Goal: Obtain resource: Download file/media

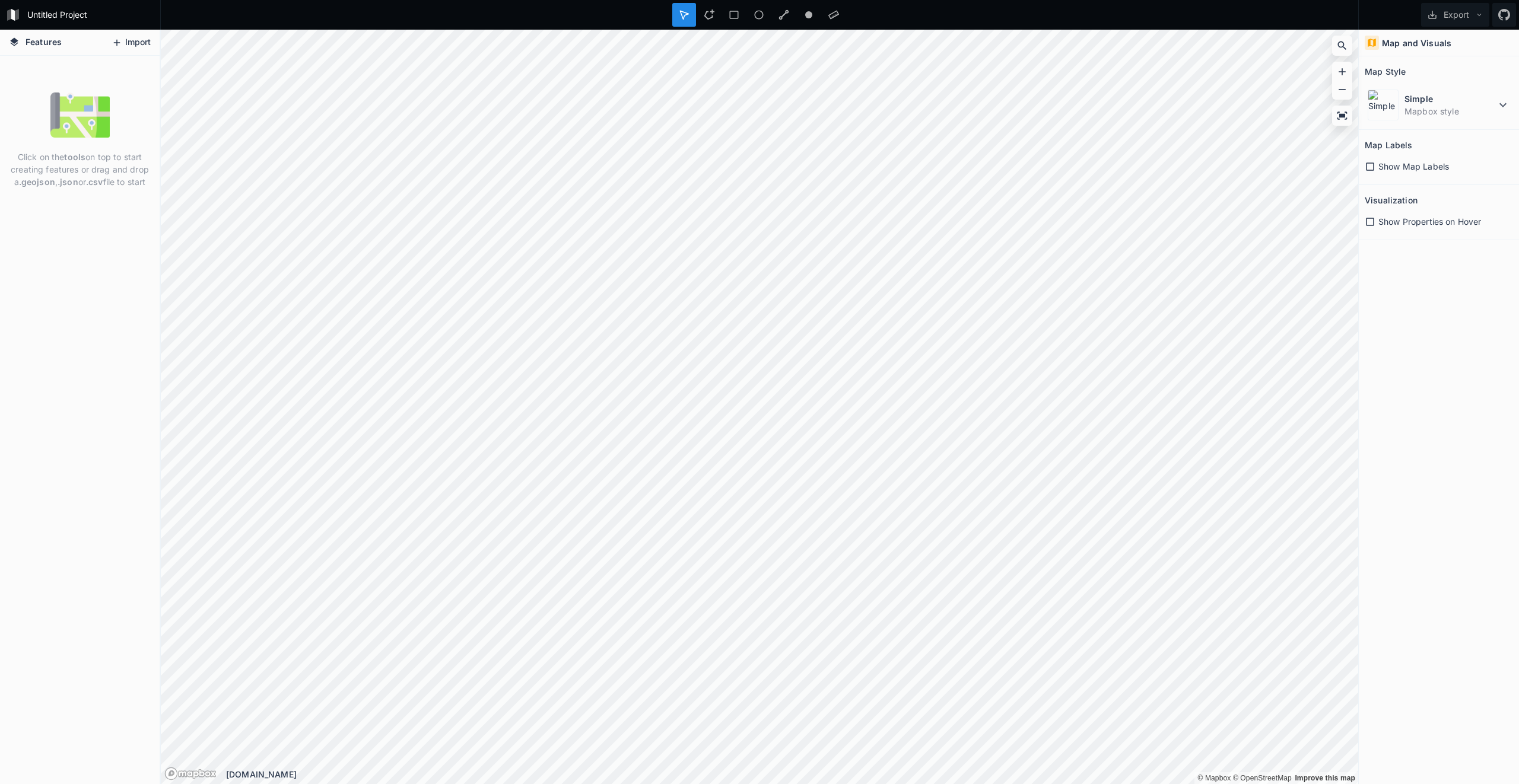
click at [125, 38] on button "Import" at bounding box center [131, 43] width 51 height 19
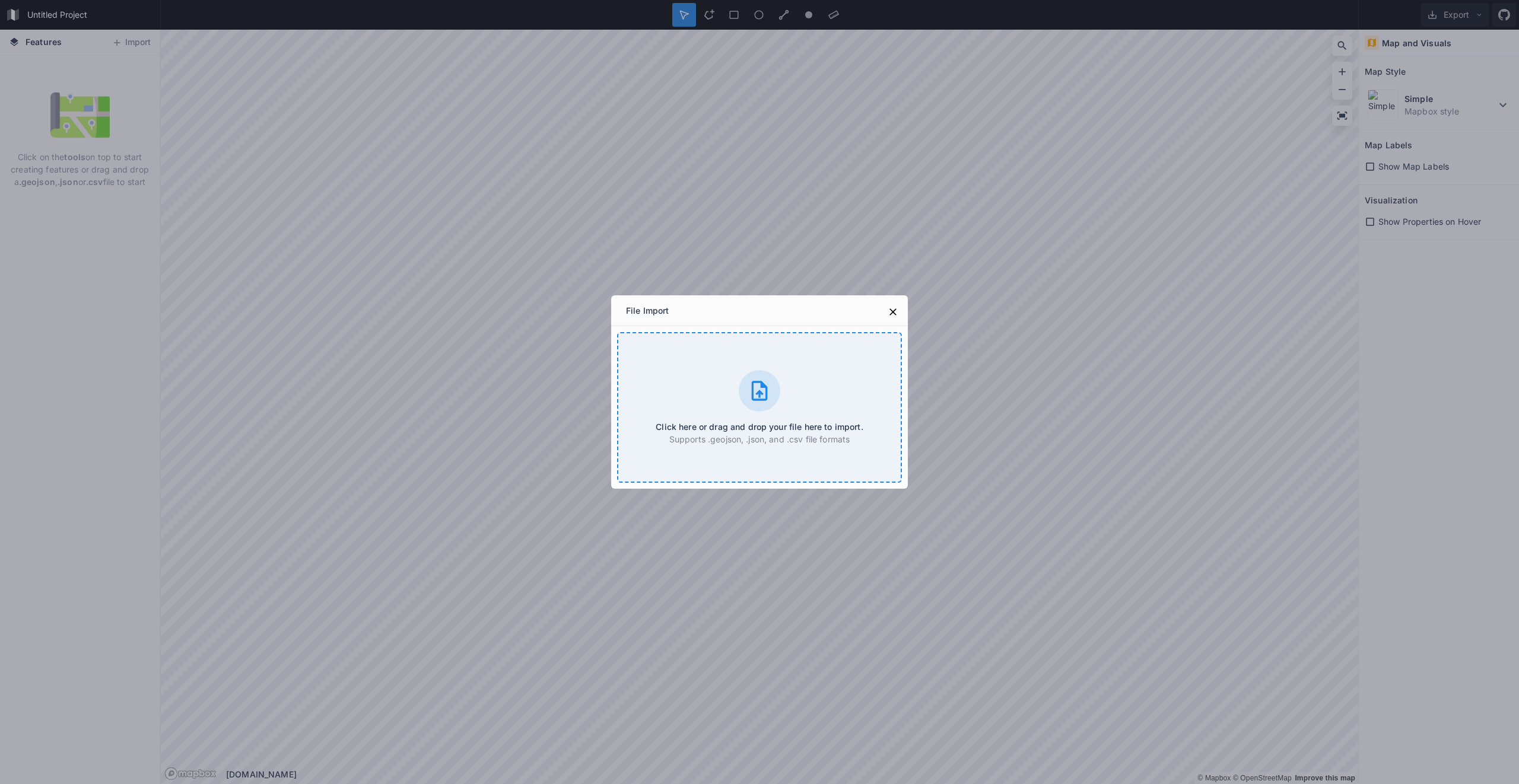
click at [761, 386] on icon at bounding box center [760, 390] width 16 height 20
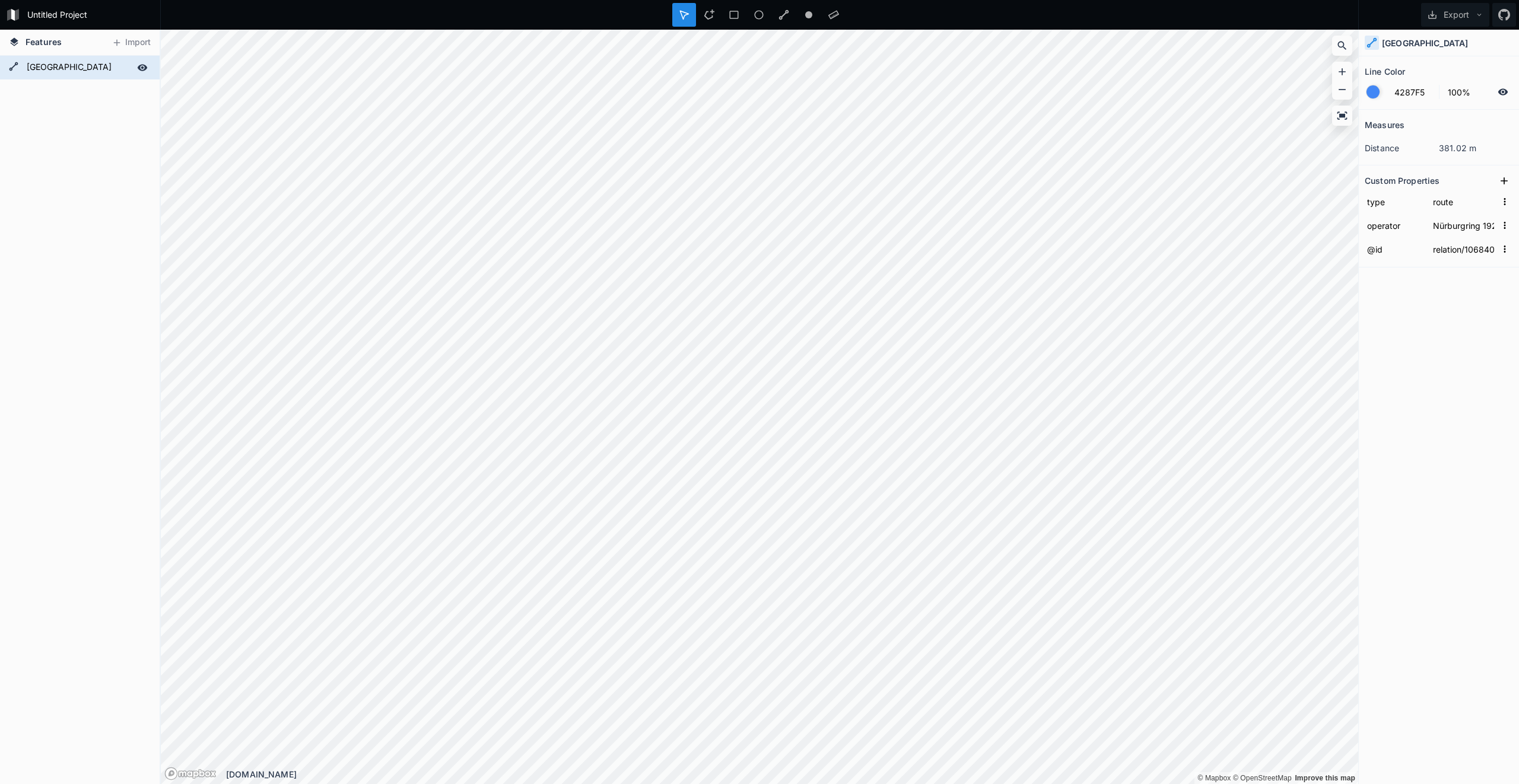
click at [49, 69] on form "[GEOGRAPHIC_DATA]" at bounding box center [78, 67] width 111 height 18
click at [85, 111] on div "[GEOGRAPHIC_DATA]" at bounding box center [80, 420] width 160 height 728
click at [783, 15] on icon at bounding box center [783, 15] width 11 height 11
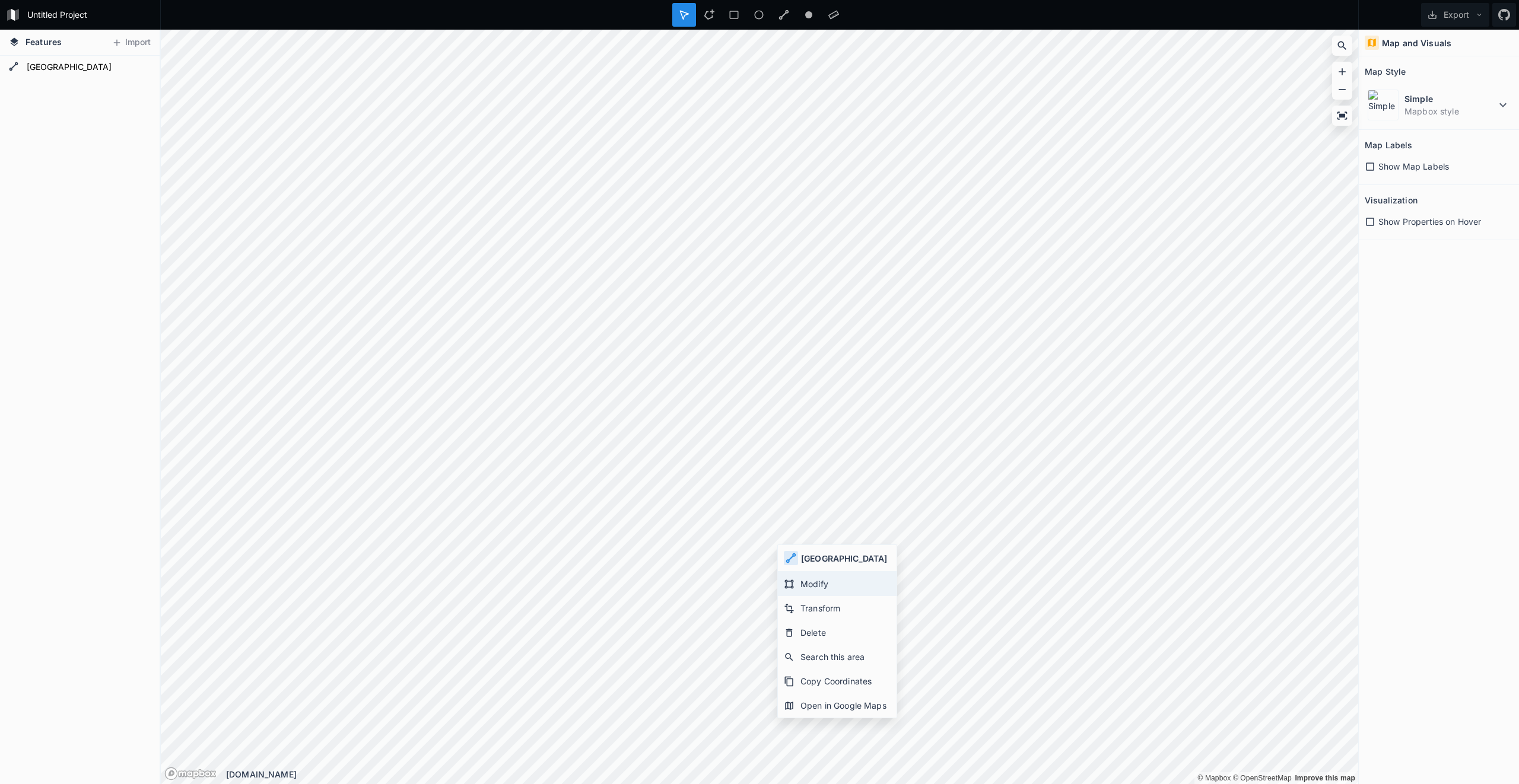
click at [802, 591] on div "Modify" at bounding box center [837, 584] width 119 height 25
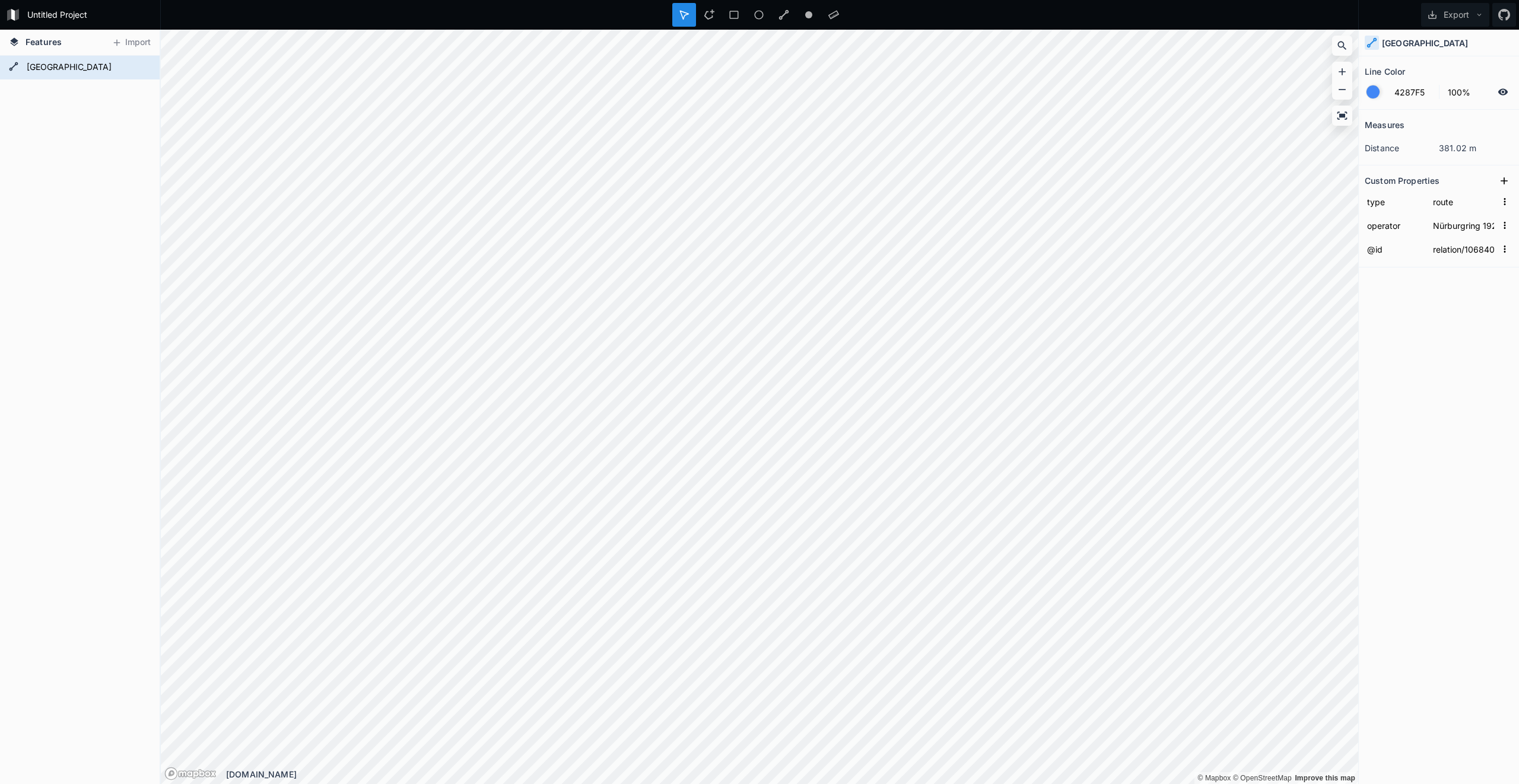
click at [1454, 340] on div "Measures distance 381.02 m Custom Properties type route operator [GEOGRAPHIC_DA…" at bounding box center [1438, 417] width 160 height 615
click at [1439, 17] on button "Export" at bounding box center [1455, 15] width 68 height 24
click at [1444, 63] on div "Export as .geojson" at bounding box center [1453, 68] width 119 height 25
drag, startPoint x: 780, startPoint y: 11, endPoint x: 780, endPoint y: 20, distance: 9.0
click at [780, 11] on icon at bounding box center [783, 15] width 11 height 11
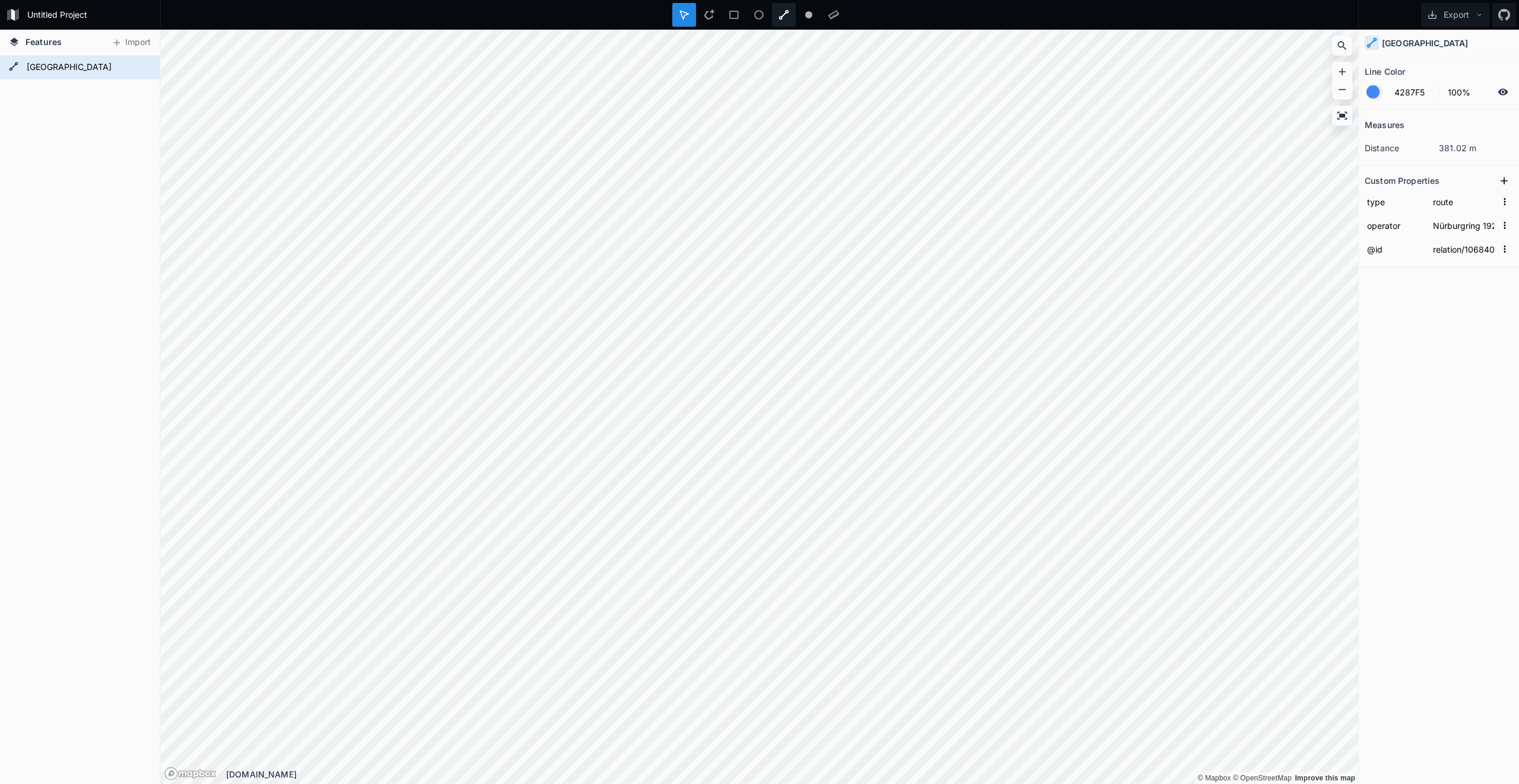
click at [783, 18] on icon at bounding box center [783, 15] width 11 height 11
click at [677, 20] on div at bounding box center [684, 15] width 24 height 24
click at [781, 11] on icon at bounding box center [783, 15] width 11 height 11
click at [764, 17] on icon at bounding box center [759, 15] width 11 height 11
click at [686, 21] on div at bounding box center [684, 15] width 24 height 24
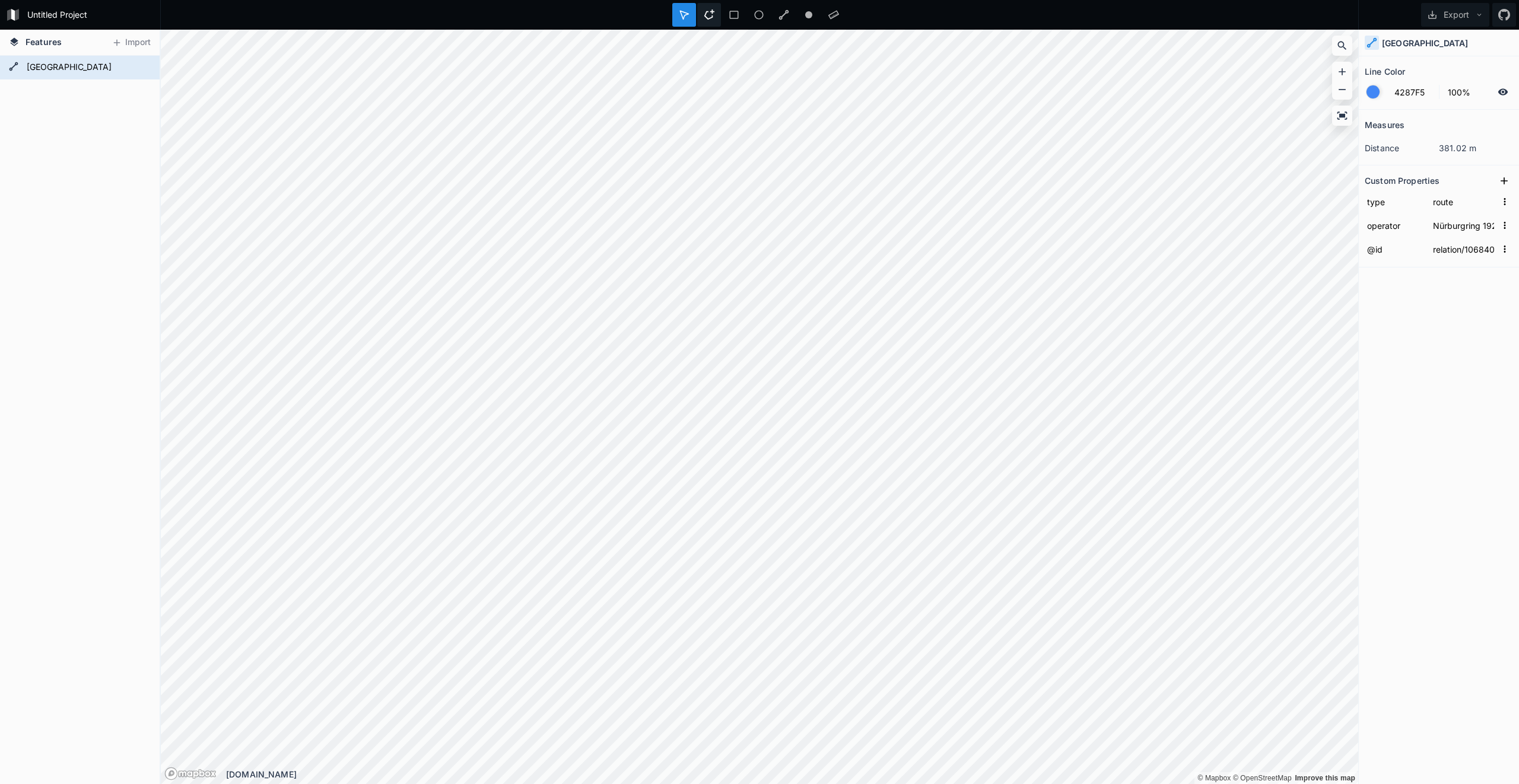
drag, startPoint x: 686, startPoint y: 21, endPoint x: 699, endPoint y: 18, distance: 13.3
click at [686, 20] on div at bounding box center [684, 15] width 24 height 24
click at [934, 318] on div "Modify" at bounding box center [936, 311] width 119 height 25
click at [1037, 231] on div "Modify" at bounding box center [1051, 228] width 119 height 25
click at [1018, 236] on div "Modify" at bounding box center [1034, 240] width 119 height 25
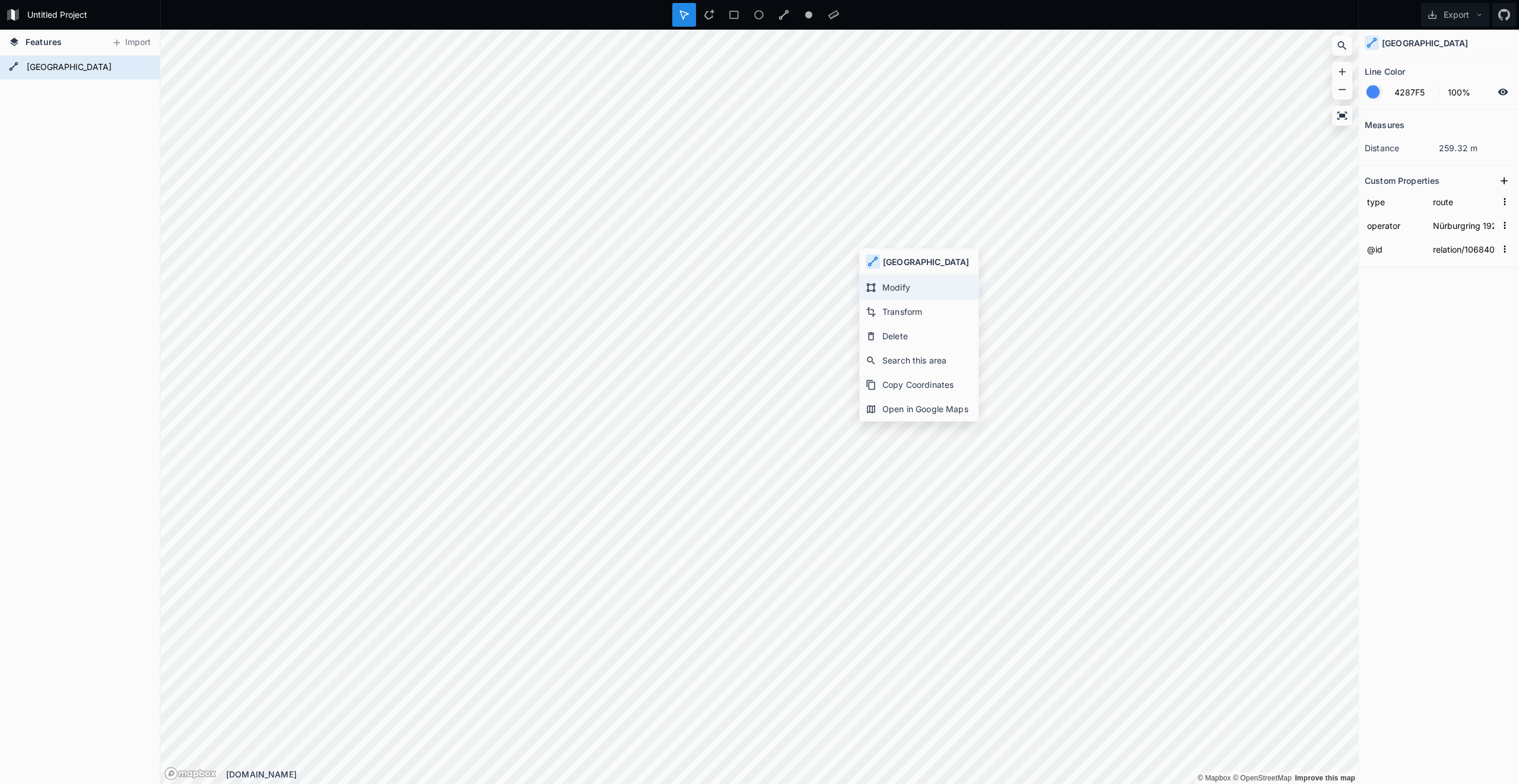
click at [902, 292] on div "Modify" at bounding box center [919, 287] width 119 height 25
drag, startPoint x: 785, startPoint y: 15, endPoint x: 790, endPoint y: 25, distance: 11.2
click at [785, 15] on icon at bounding box center [783, 15] width 11 height 11
click at [912, 270] on div "Modify" at bounding box center [938, 265] width 119 height 25
click at [715, 9] on div at bounding box center [709, 15] width 24 height 24
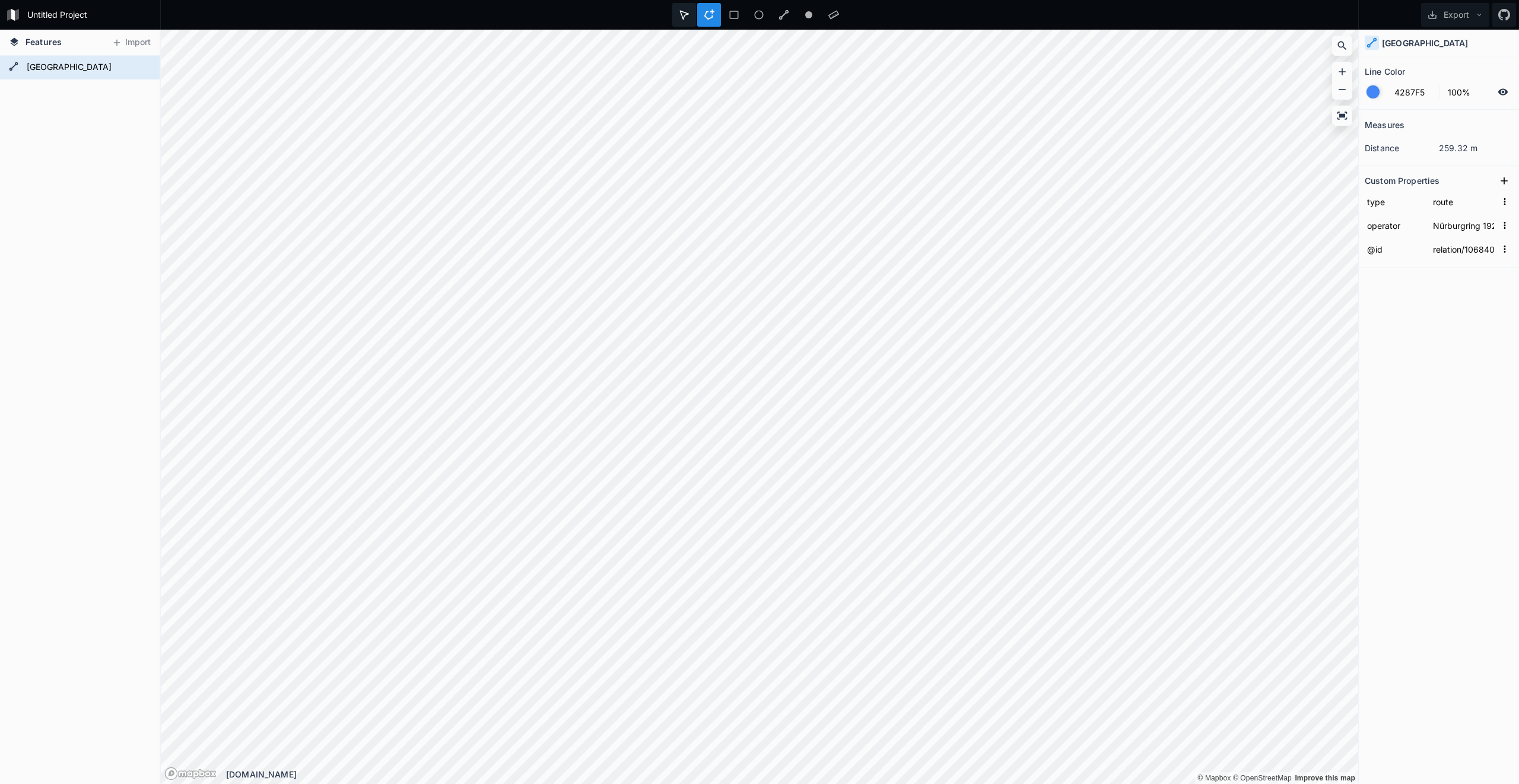
click at [686, 15] on icon at bounding box center [683, 15] width 8 height 8
click at [733, 12] on icon at bounding box center [733, 15] width 11 height 11
click at [788, 12] on icon at bounding box center [784, 15] width 10 height 10
click at [692, 15] on div at bounding box center [684, 15] width 24 height 24
click at [115, 331] on div "[GEOGRAPHIC_DATA]" at bounding box center [80, 420] width 160 height 728
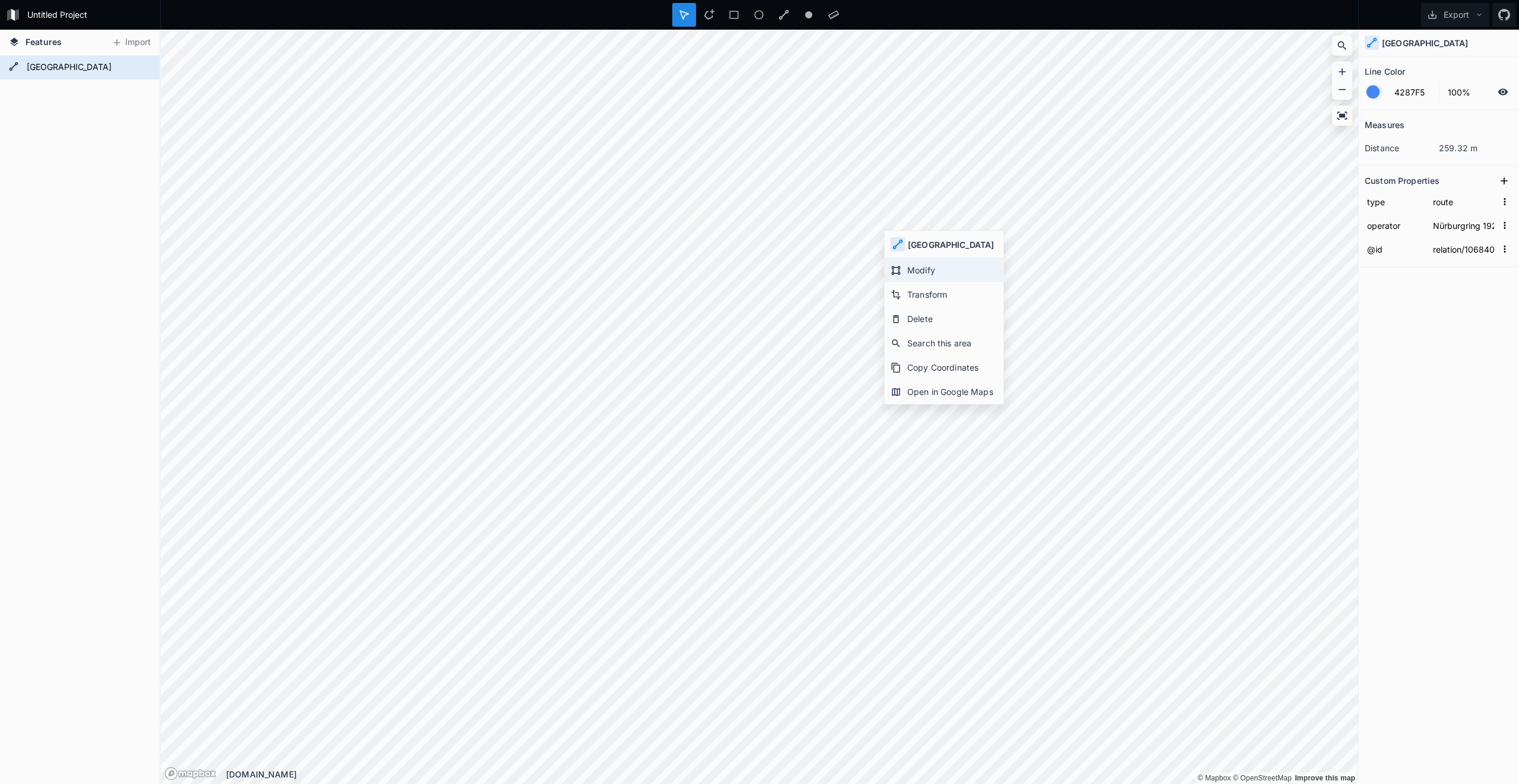
click at [939, 276] on div "Modify" at bounding box center [944, 271] width 119 height 25
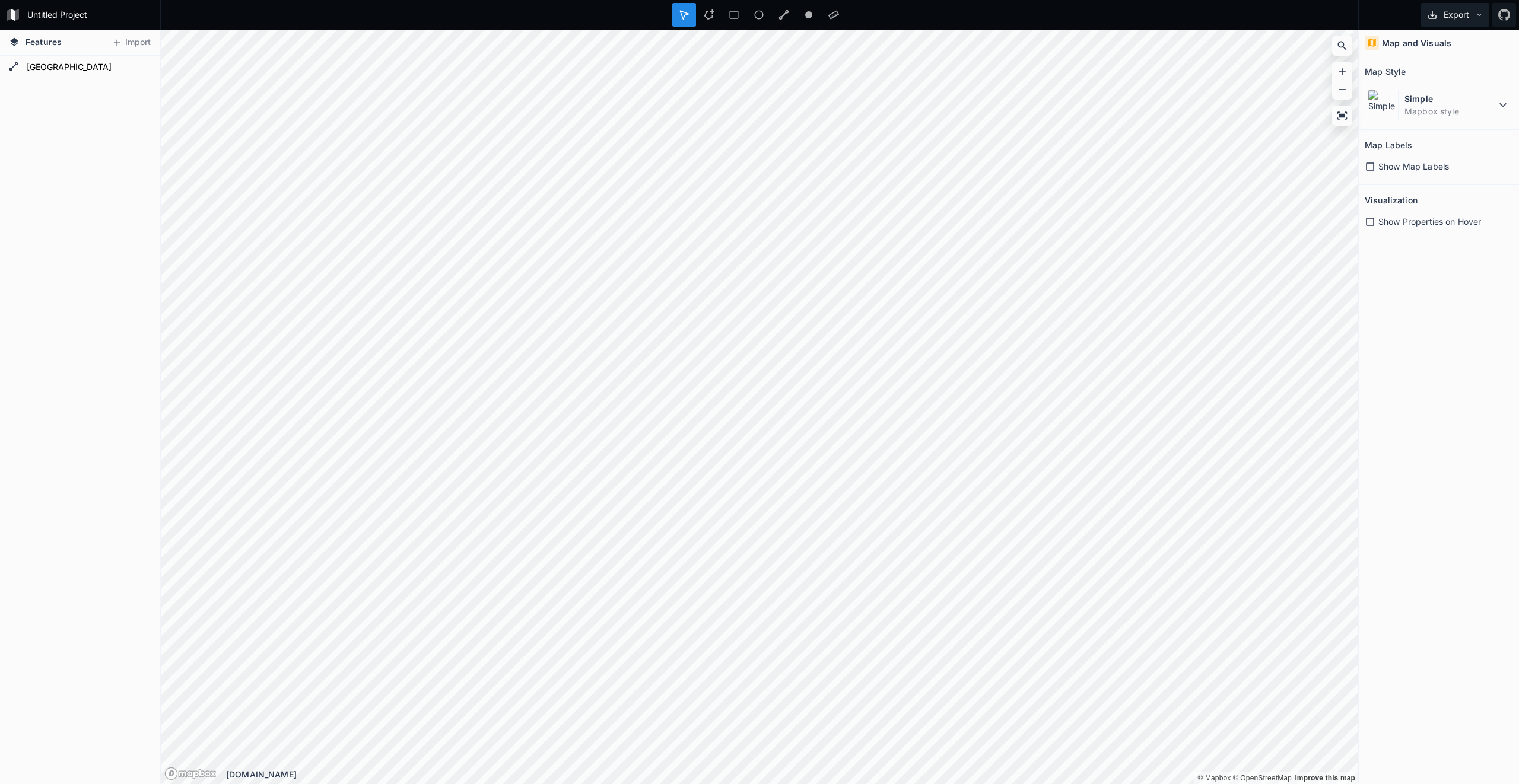
click at [1456, 17] on button "Export" at bounding box center [1455, 15] width 68 height 24
click at [1450, 64] on div "Export as .geojson" at bounding box center [1453, 68] width 119 height 25
